Goal: Transaction & Acquisition: Purchase product/service

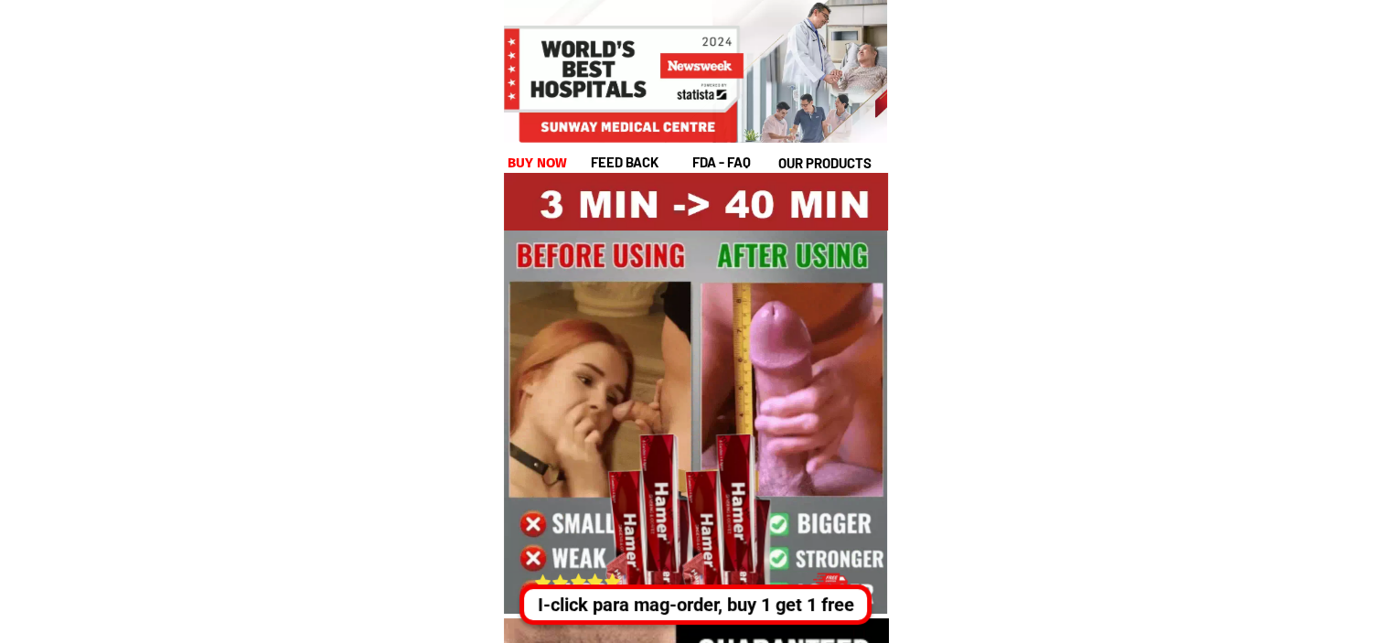
drag, startPoint x: 0, startPoint y: 0, endPoint x: 647, endPoint y: 599, distance: 881.4
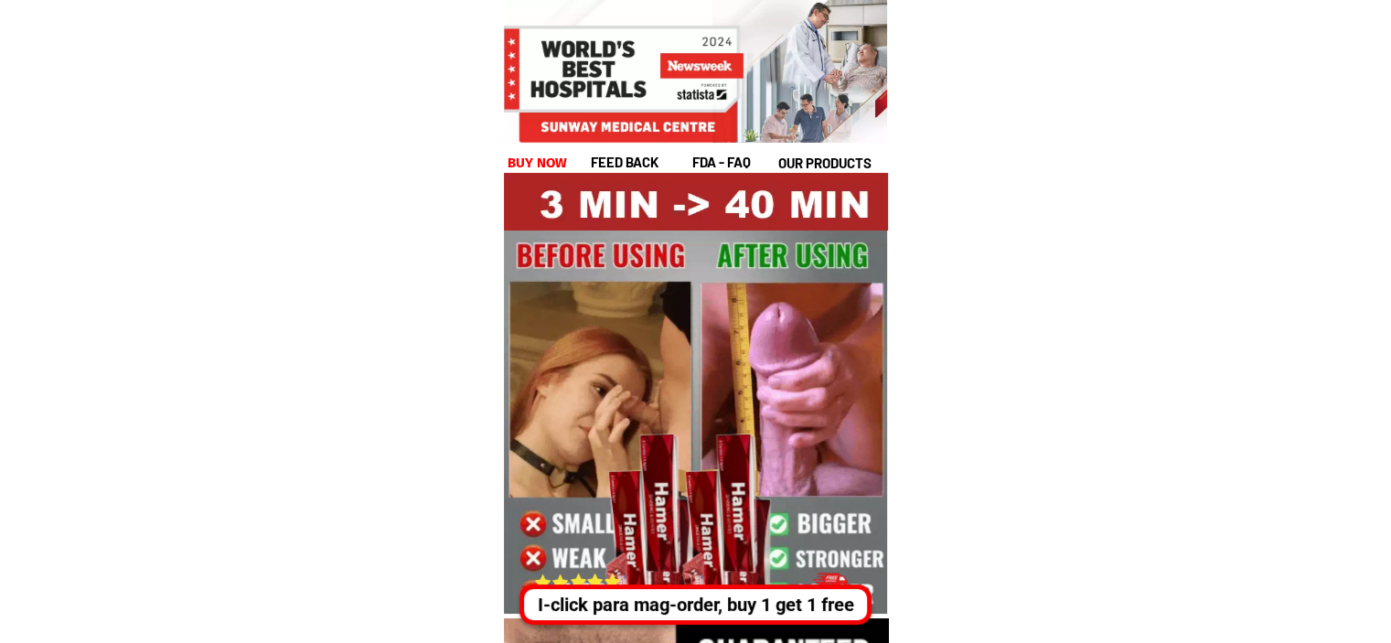
click at [647, 599] on div "I-click para mag-order, buy 1 get 1 free" at bounding box center [691, 604] width 340 height 27
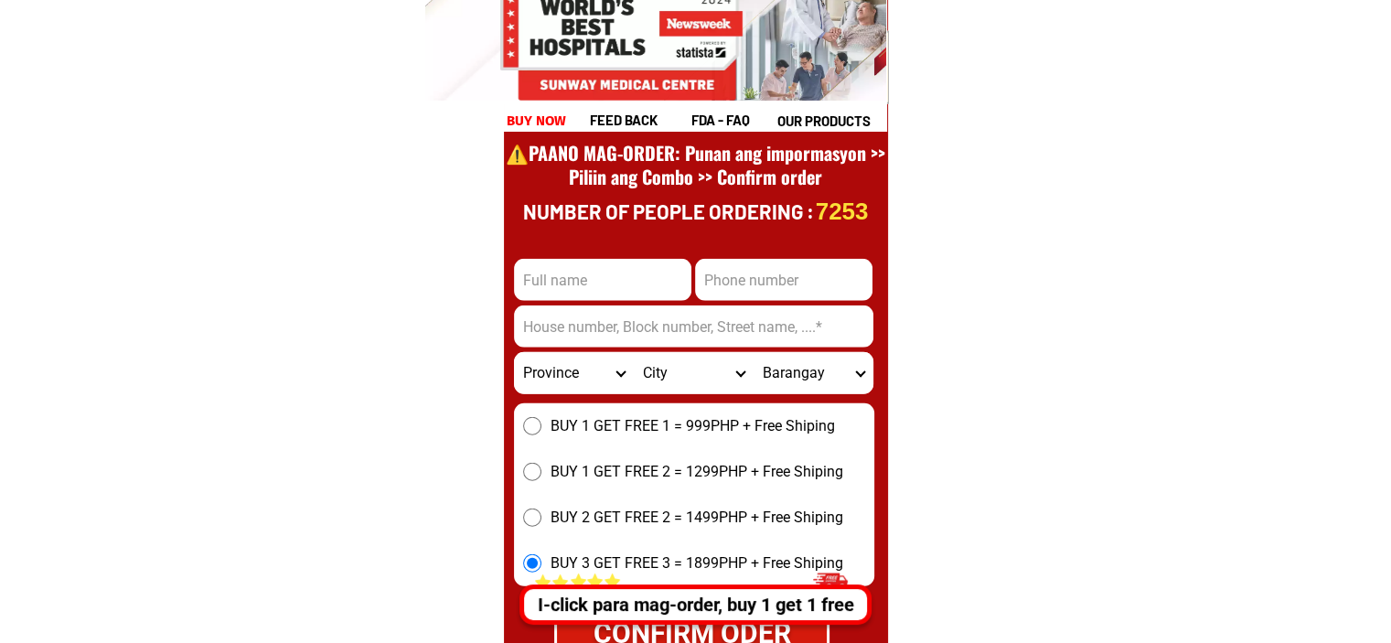
scroll to position [25543, 0]
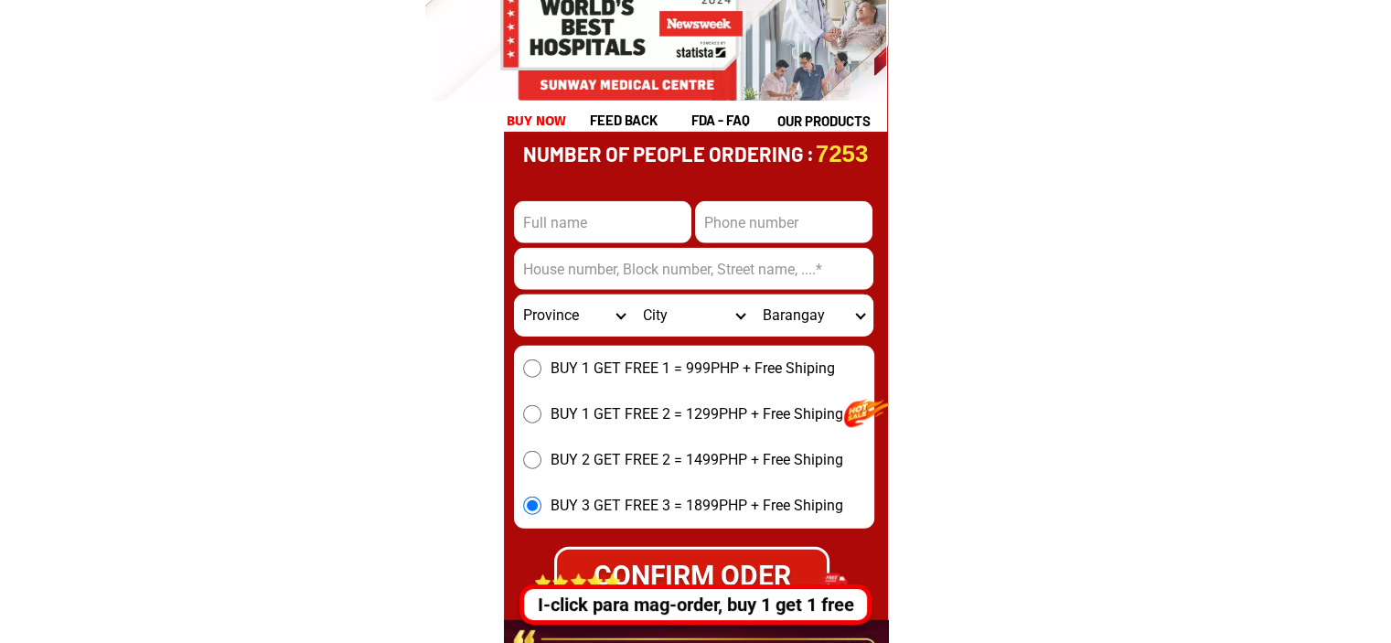
click at [589, 238] on input "Input full_name" at bounding box center [602, 222] width 177 height 42
type input "D"
type input "TEST"
click at [754, 219] on input "Input phone_number" at bounding box center [783, 222] width 177 height 42
type input "0987654356"
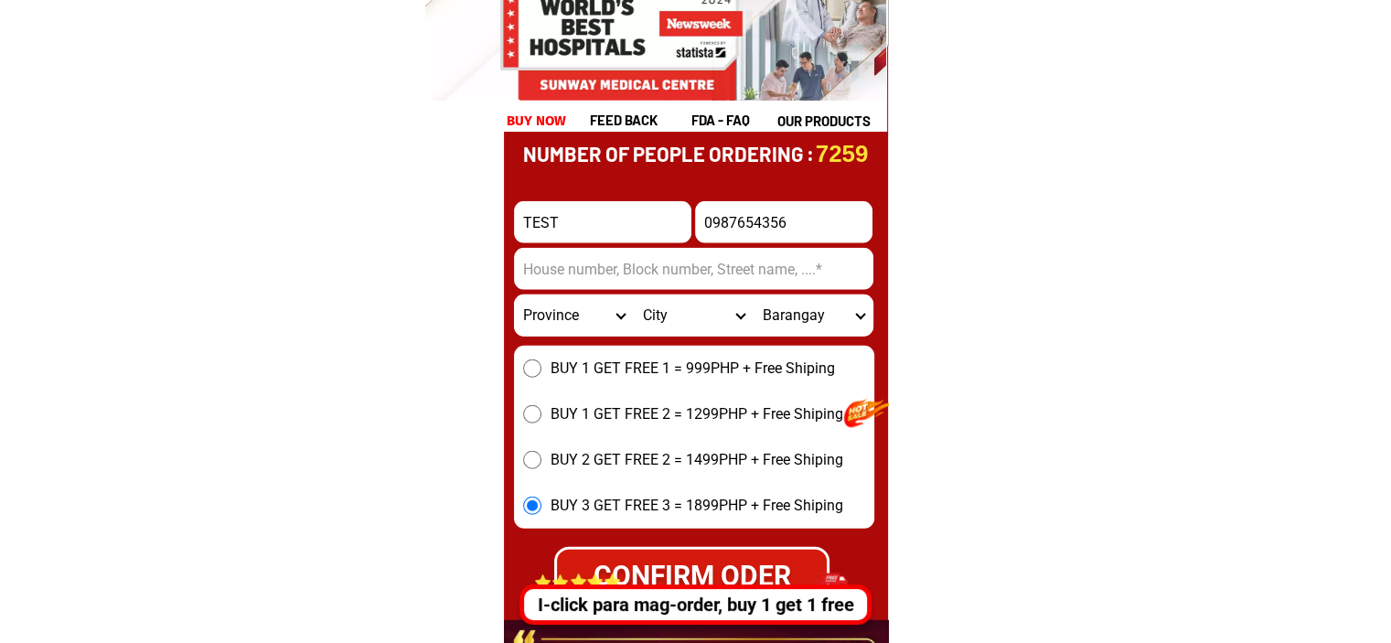
click at [629, 278] on input "Input address" at bounding box center [693, 269] width 359 height 42
type input "45TGF"
click at [563, 337] on form "TEST 0987654356 CONFIRM ODER 45TGF Province [GEOGRAPHIC_DATA] [GEOGRAPHIC_DATA]…" at bounding box center [693, 371] width 361 height 465
click at [561, 331] on select "Province [GEOGRAPHIC_DATA] [GEOGRAPHIC_DATA] [GEOGRAPHIC_DATA] [GEOGRAPHIC_DATA…" at bounding box center [574, 315] width 120 height 42
select select "63_623"
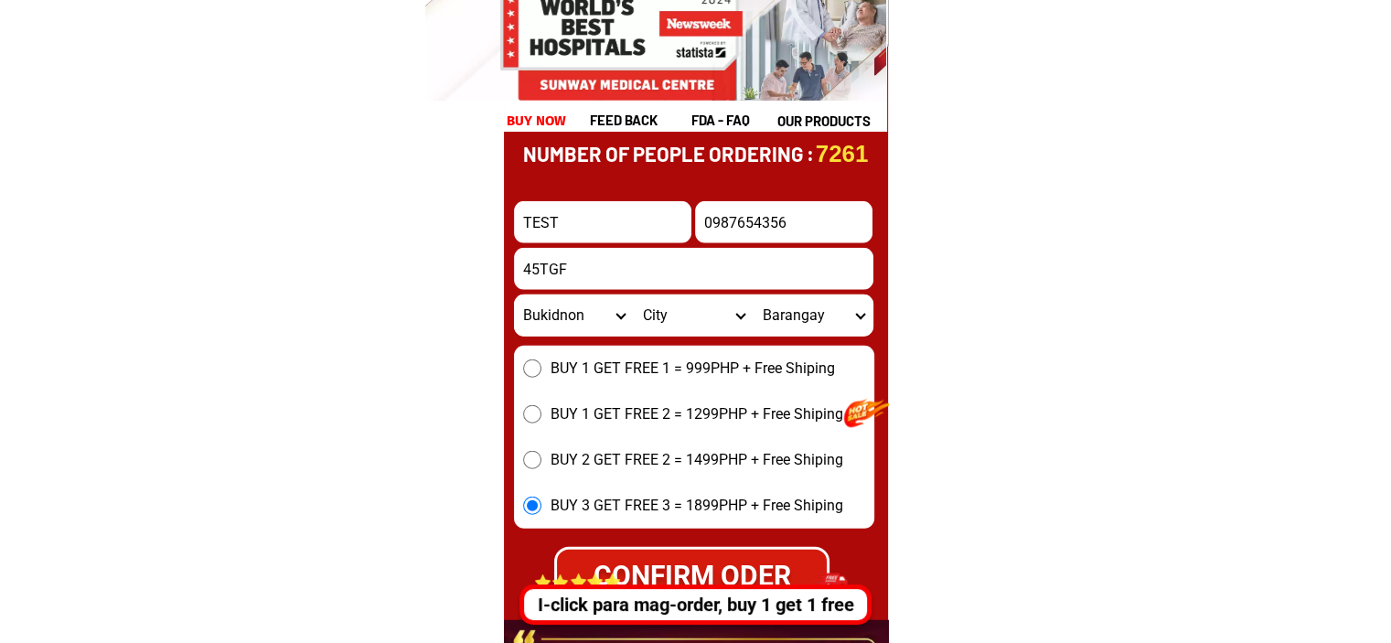
click at [514, 294] on select "Province [GEOGRAPHIC_DATA] [GEOGRAPHIC_DATA] [GEOGRAPHIC_DATA] [GEOGRAPHIC_DATA…" at bounding box center [574, 315] width 120 height 42
drag, startPoint x: 646, startPoint y: 321, endPoint x: 657, endPoint y: 307, distance: 17.6
click at [646, 321] on select "City [GEOGRAPHIC_DATA]-[GEOGRAPHIC_DATA]-[GEOGRAPHIC_DATA]-[GEOGRAPHIC_DATA][PE…" at bounding box center [694, 315] width 120 height 42
select select "63_6236043"
click at [634, 294] on select "City [GEOGRAPHIC_DATA]-[GEOGRAPHIC_DATA]-[GEOGRAPHIC_DATA]-[GEOGRAPHIC_DATA][PE…" at bounding box center [694, 315] width 120 height 42
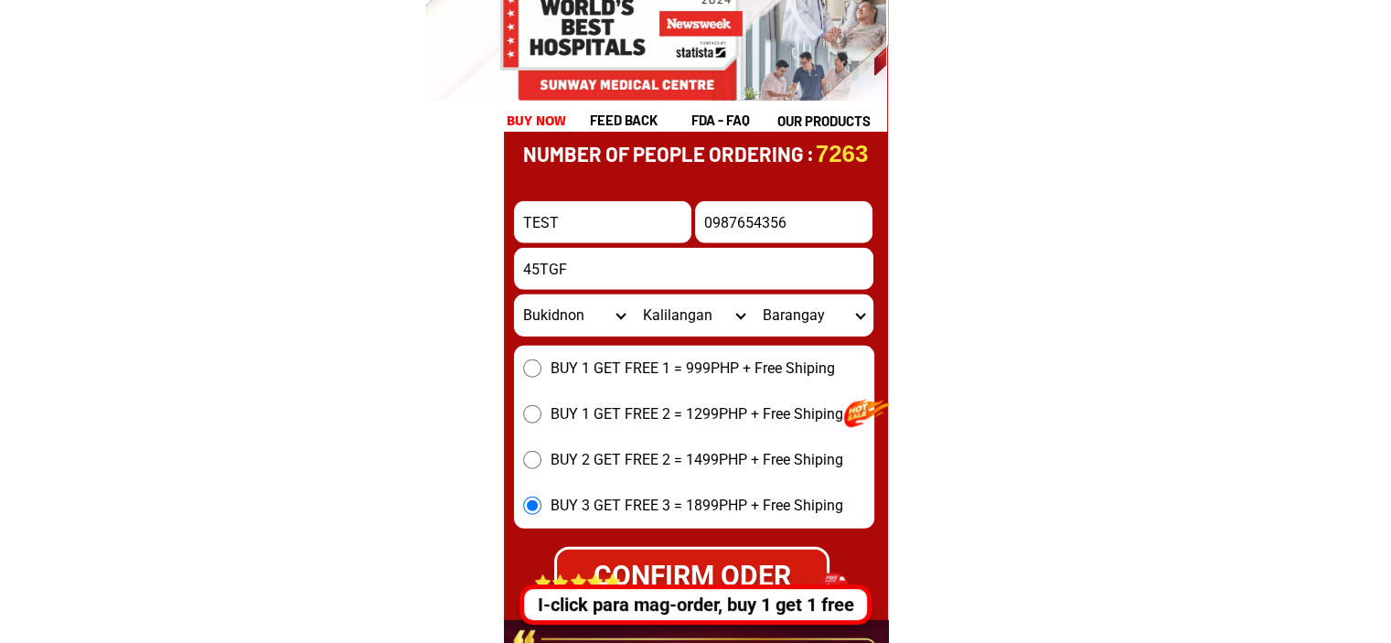
click at [756, 317] on select "Barangay Baborawon Bangbang Canituan Kibaning Kinura Lampanusan Maca-opao [PERS…" at bounding box center [814, 315] width 120 height 42
select select "63_62360434700"
click at [754, 294] on select "Barangay Baborawon Bangbang Canituan Kibaning Kinura Lampanusan Maca-opao [PERS…" at bounding box center [814, 315] width 120 height 42
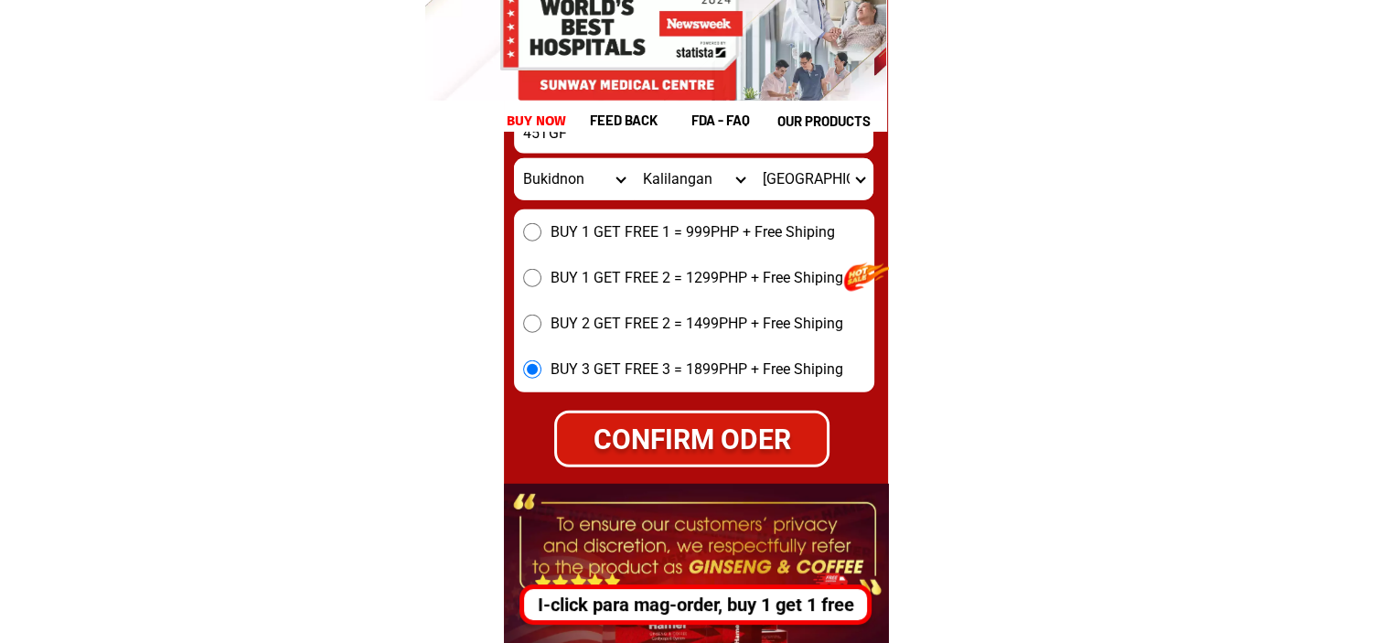
scroll to position [25726, 0]
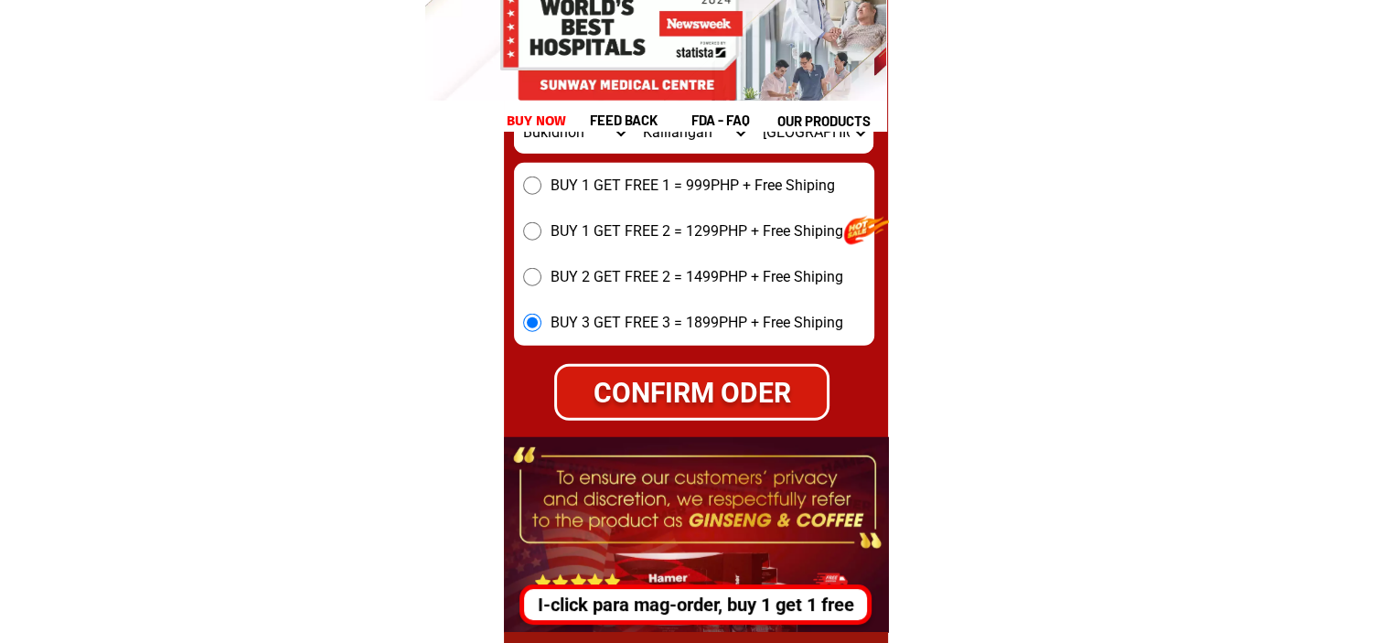
click at [761, 392] on div "CONFIRM ODER" at bounding box center [691, 392] width 280 height 43
radio input "true"
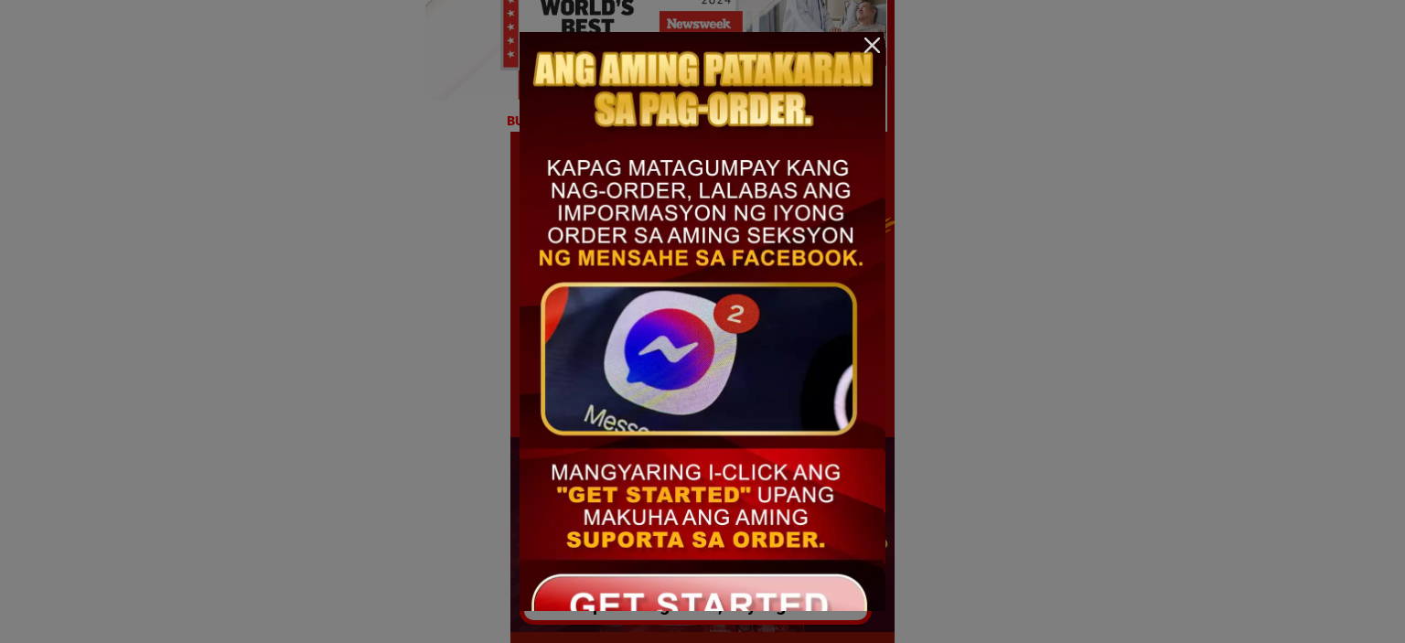
click at [871, 47] on div at bounding box center [872, 45] width 27 height 27
